Goal: Find specific page/section: Find specific page/section

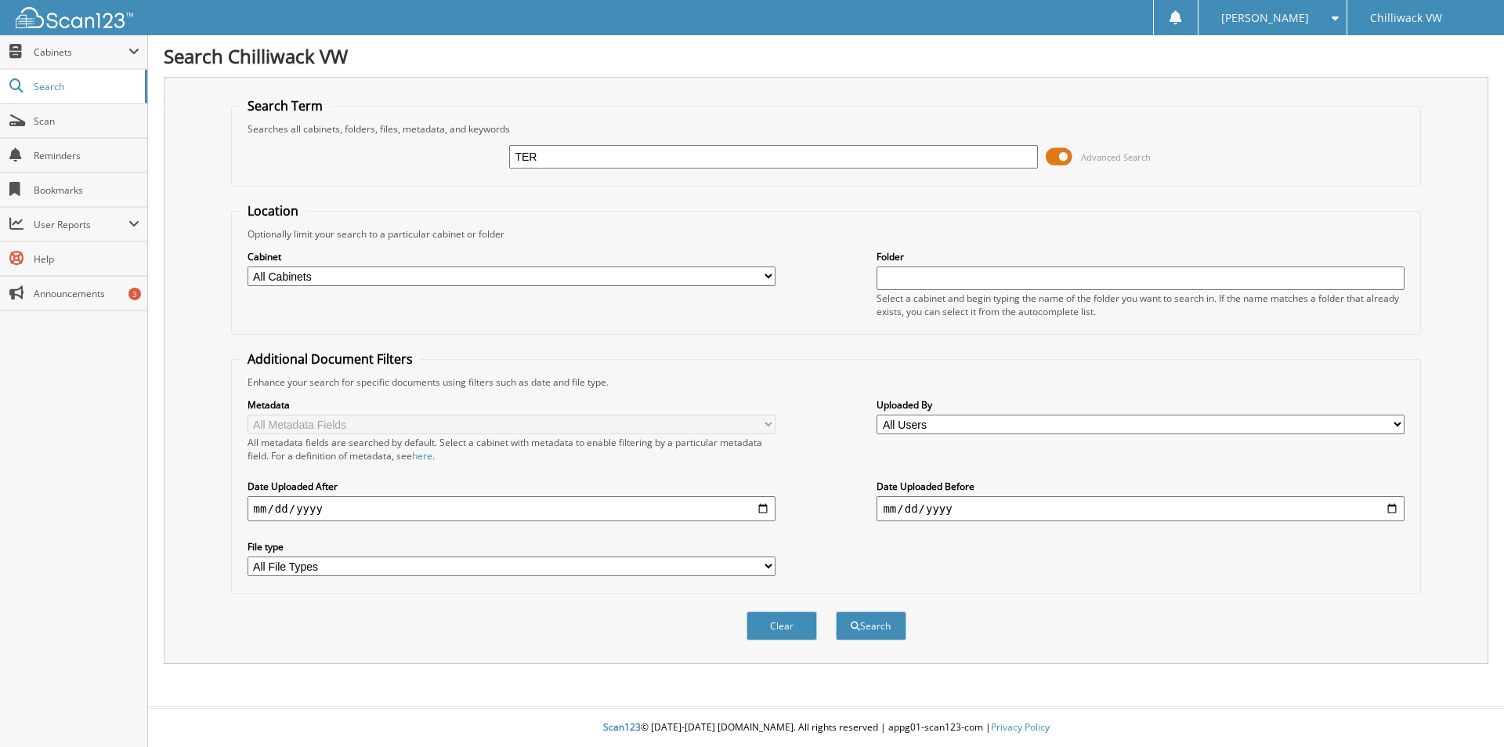
type input "[PERSON_NAME]"
click at [867, 631] on button "Search" at bounding box center [871, 625] width 70 height 29
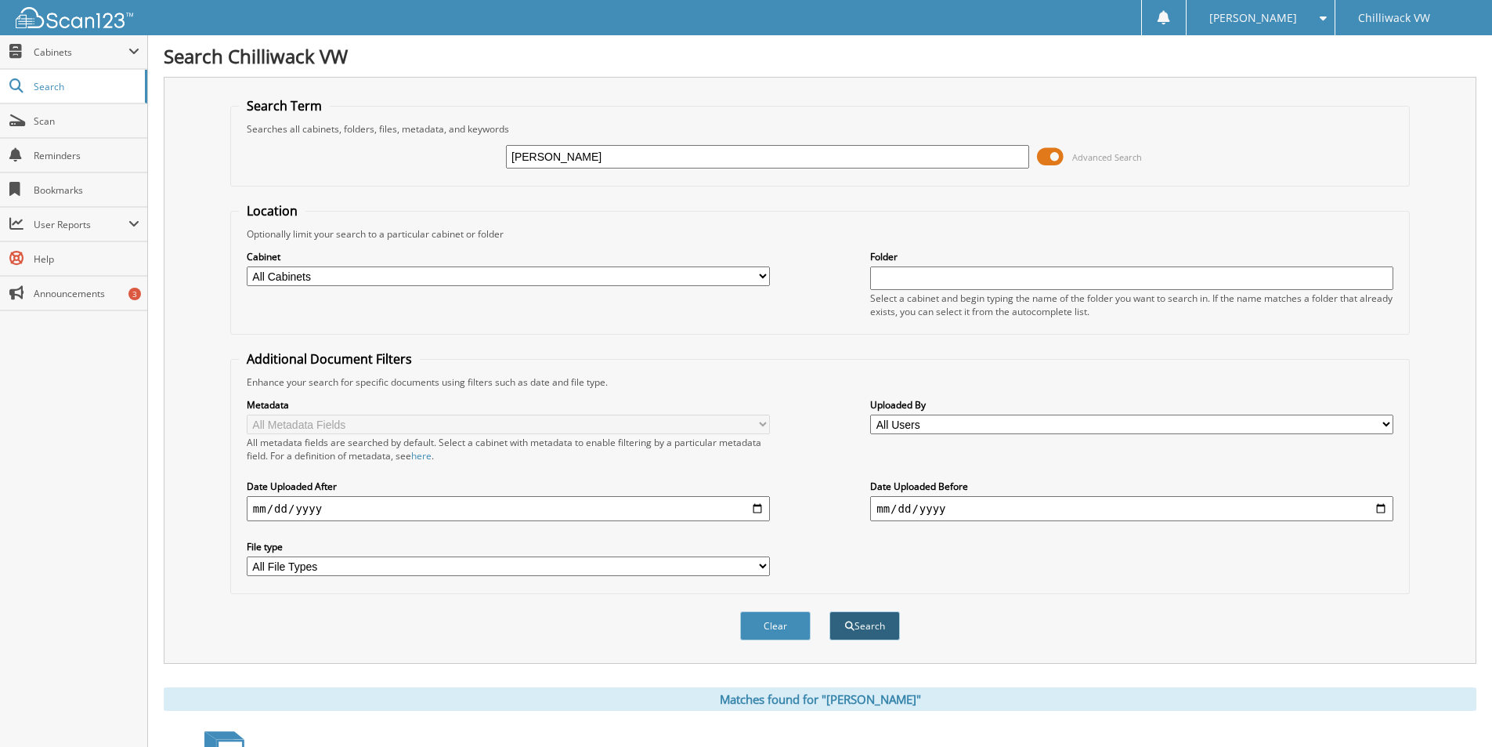
click at [867, 631] on button "Search" at bounding box center [865, 625] width 70 height 29
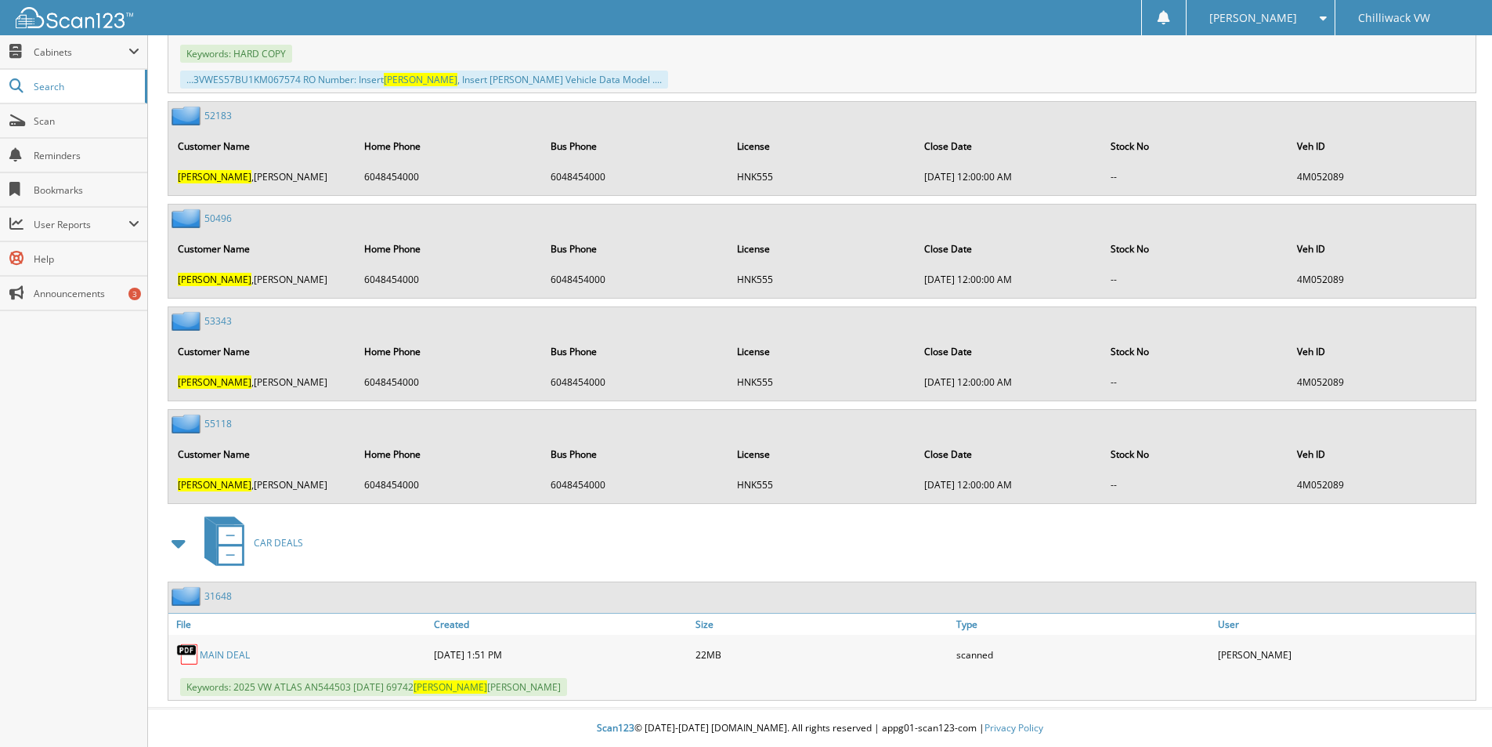
scroll to position [1101, 0]
click at [230, 653] on link "MAIN DEAL" at bounding box center [225, 653] width 50 height 13
